Goal: Task Accomplishment & Management: Manage account settings

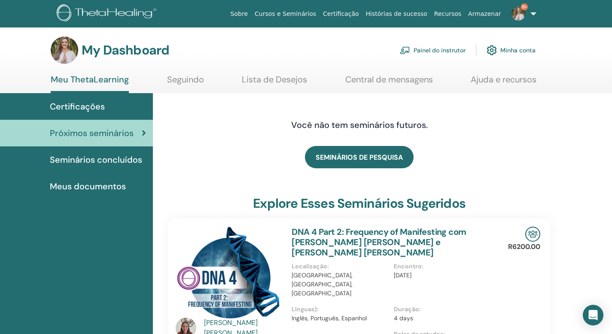
scroll to position [2, 0]
click at [454, 49] on link "Painel do instrutor" at bounding box center [433, 49] width 66 height 19
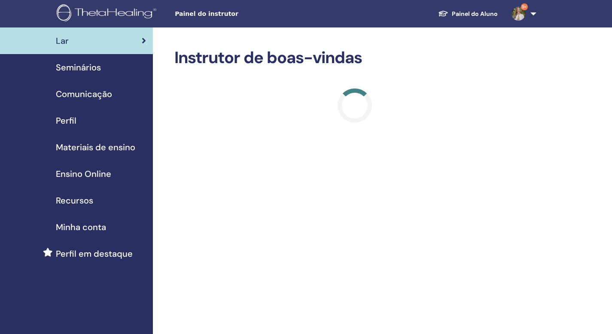
click at [86, 68] on span "Seminários" at bounding box center [78, 67] width 45 height 13
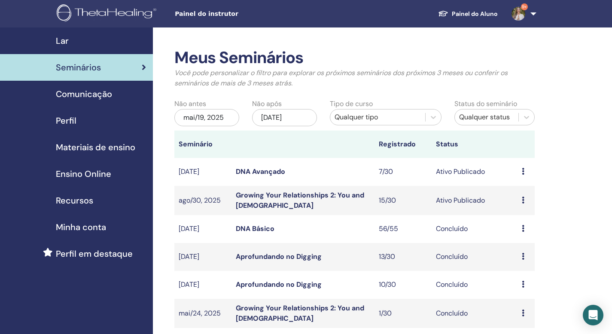
click at [225, 115] on div "mai/19, 2025" at bounding box center [206, 117] width 65 height 17
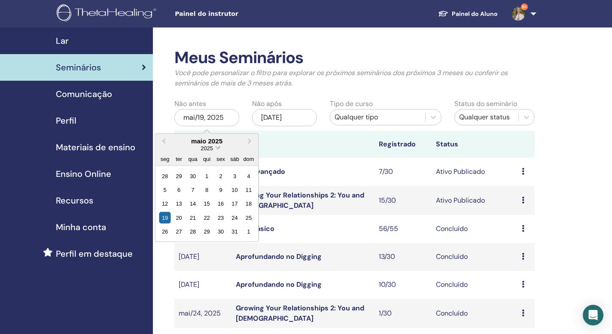
click at [205, 146] on span "2025" at bounding box center [207, 148] width 12 height 6
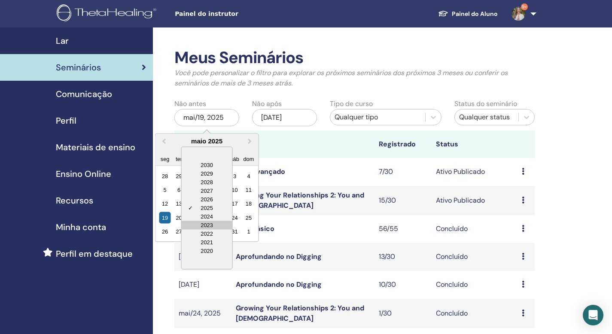
click at [217, 221] on div "2023" at bounding box center [207, 225] width 51 height 9
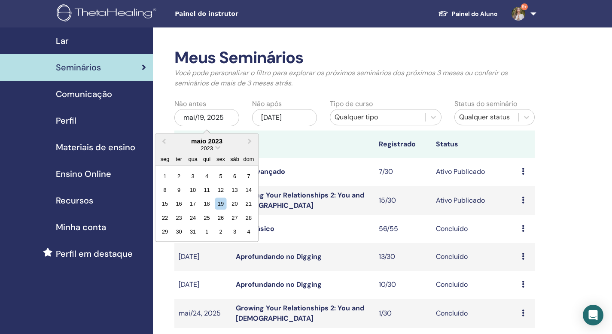
click at [215, 148] on div "2023" at bounding box center [206, 147] width 103 height 7
click at [217, 147] on span "Choose Date" at bounding box center [218, 147] width 6 height 6
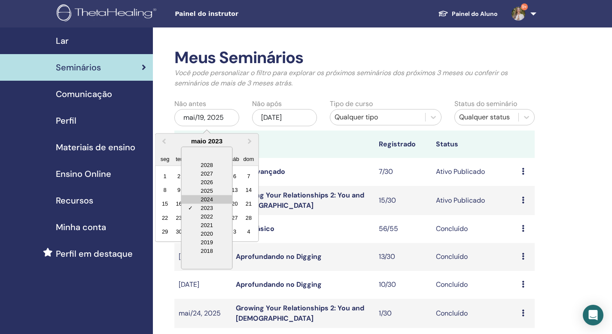
click at [218, 199] on div "2024" at bounding box center [207, 199] width 51 height 9
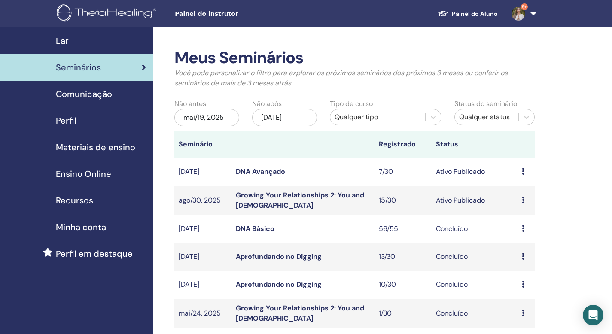
click at [296, 150] on th at bounding box center [302, 143] width 143 height 27
click at [222, 114] on div "mai/19, 2025" at bounding box center [206, 117] width 65 height 17
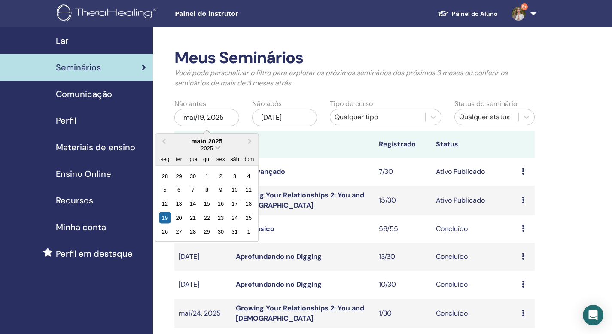
click at [211, 148] on span "2025" at bounding box center [207, 148] width 12 height 6
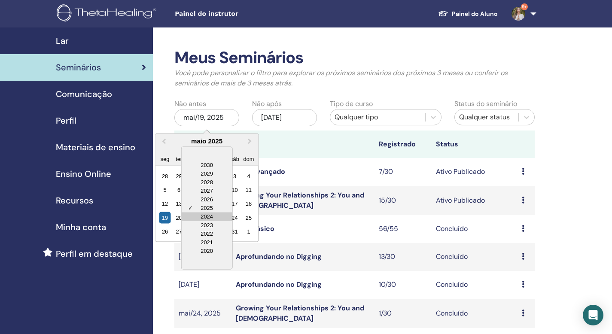
click at [215, 215] on div "2024" at bounding box center [207, 216] width 51 height 9
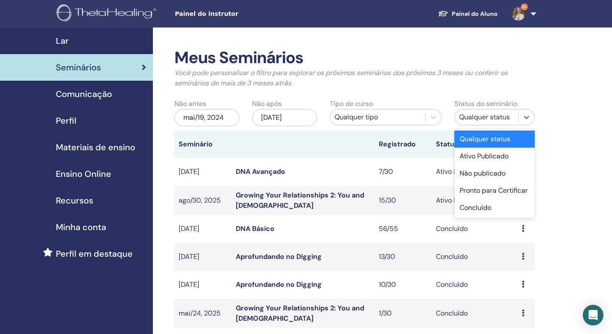
click at [476, 118] on div "Qualquer status" at bounding box center [486, 117] width 55 height 10
click at [485, 206] on div "Concluído" at bounding box center [494, 207] width 80 height 17
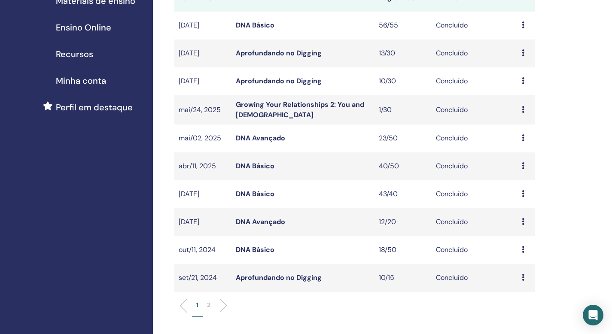
scroll to position [147, 0]
click at [283, 277] on link "Aprofundando no Digging" at bounding box center [279, 276] width 86 height 9
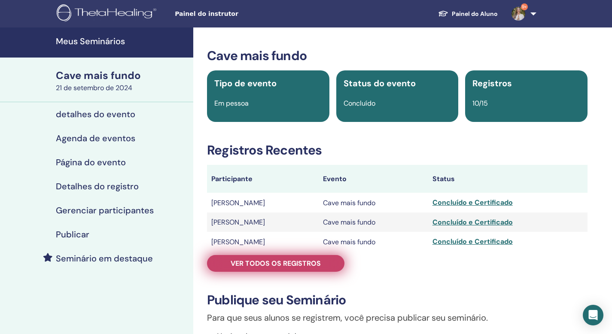
click at [275, 270] on link "Ver todos os registros" at bounding box center [275, 263] width 137 height 17
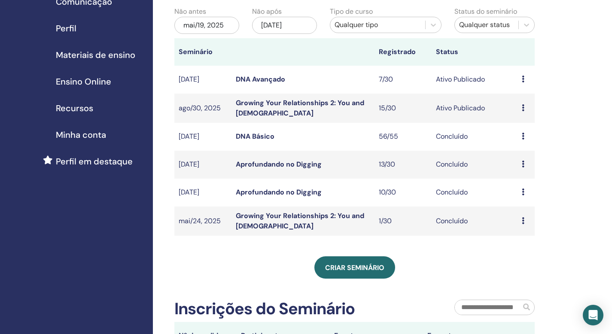
scroll to position [18, 0]
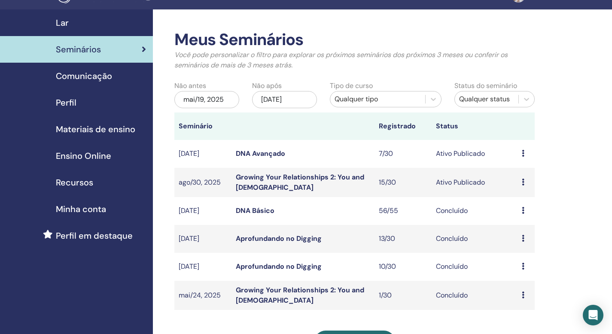
click at [229, 92] on div "mai/19, 2025" at bounding box center [206, 99] width 65 height 17
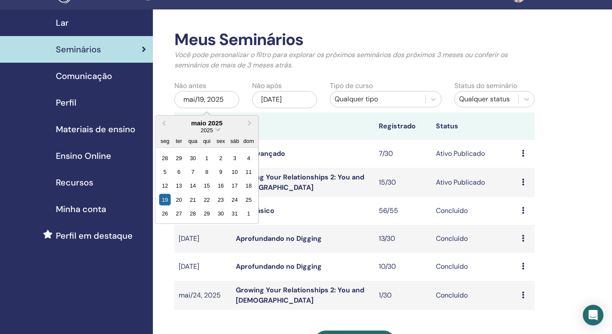
click at [209, 130] on span "2025" at bounding box center [207, 130] width 12 height 6
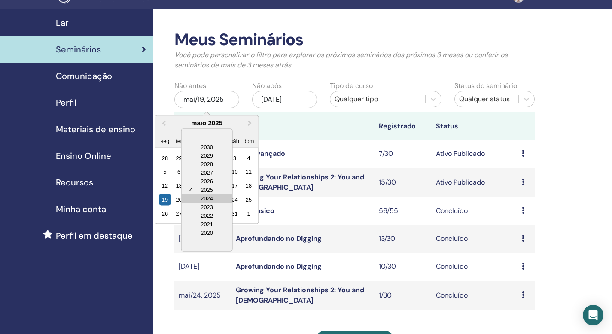
click at [215, 197] on div "2024" at bounding box center [207, 198] width 51 height 9
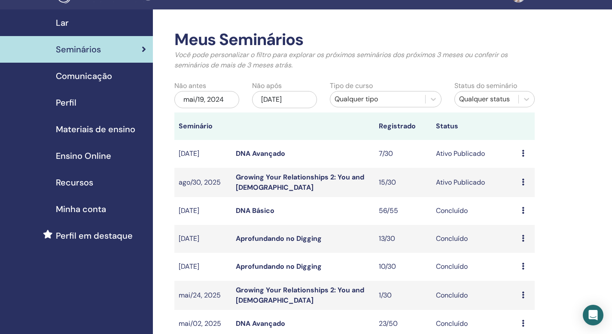
click at [472, 98] on div "Qualquer status" at bounding box center [486, 99] width 55 height 10
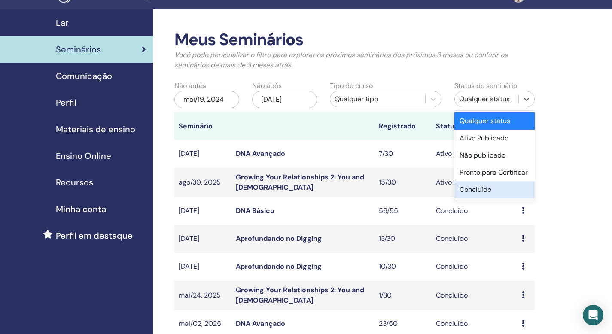
click at [489, 195] on div "Concluído" at bounding box center [494, 189] width 80 height 17
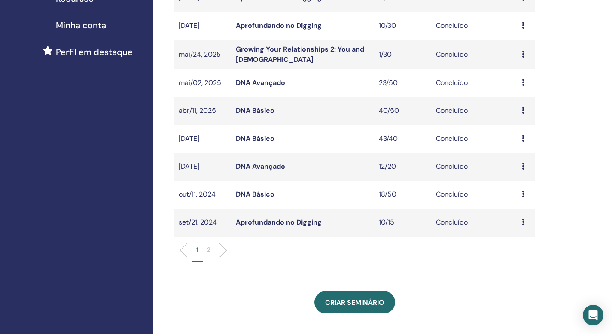
scroll to position [204, 0]
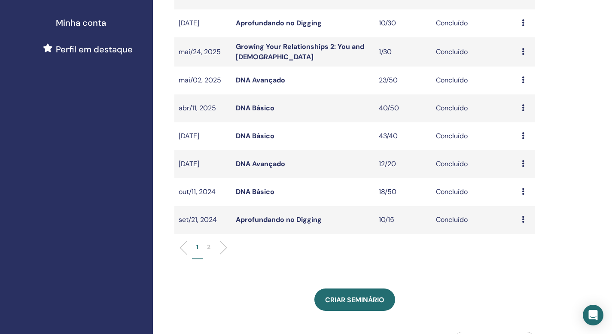
click at [209, 246] on p "2" at bounding box center [208, 246] width 3 height 9
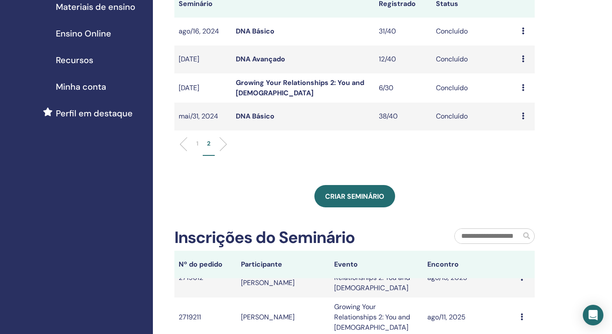
scroll to position [89, 0]
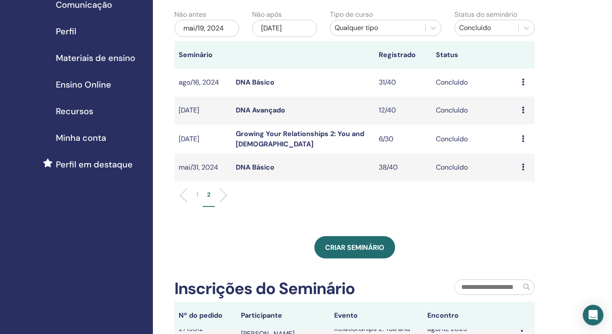
click at [197, 194] on p "1" at bounding box center [197, 194] width 2 height 9
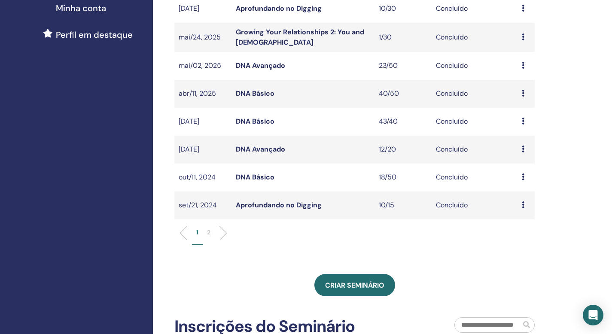
scroll to position [228, 0]
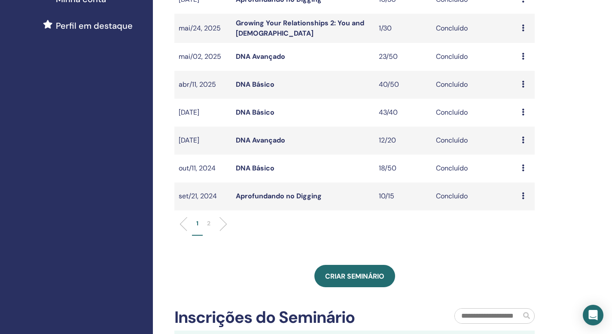
click at [279, 197] on link "Aprofundando no Digging" at bounding box center [279, 195] width 86 height 9
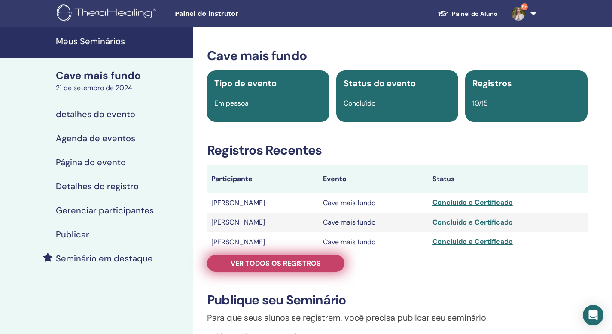
click at [318, 265] on font "Ver todos os registros" at bounding box center [275, 263] width 90 height 9
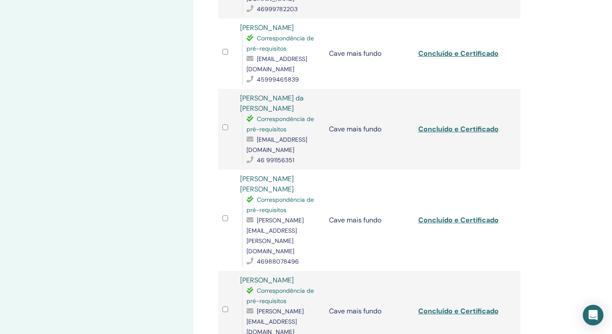
scroll to position [654, 0]
